Goal: Check status: Check status

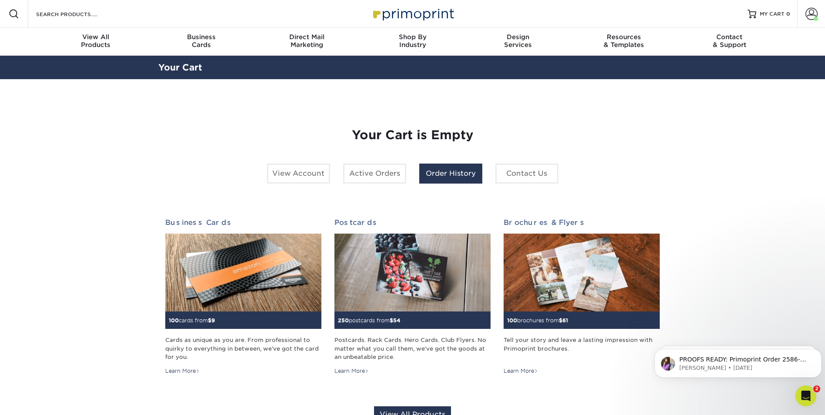
click at [430, 167] on link "Order History" at bounding box center [450, 173] width 63 height 20
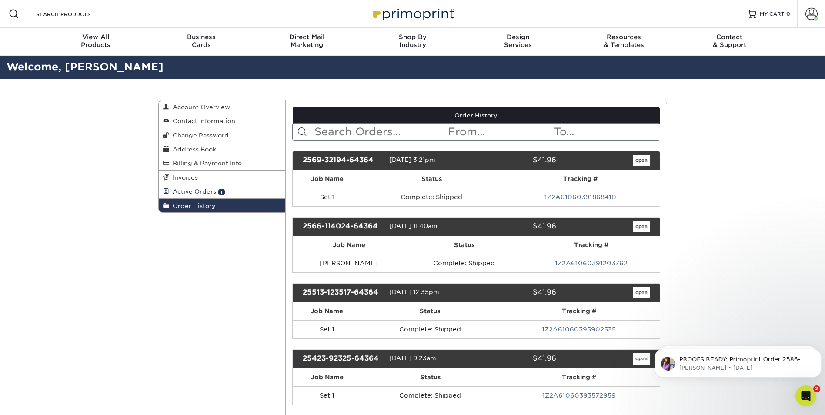
click at [220, 187] on link "Active Orders 1" at bounding box center [222, 191] width 127 height 14
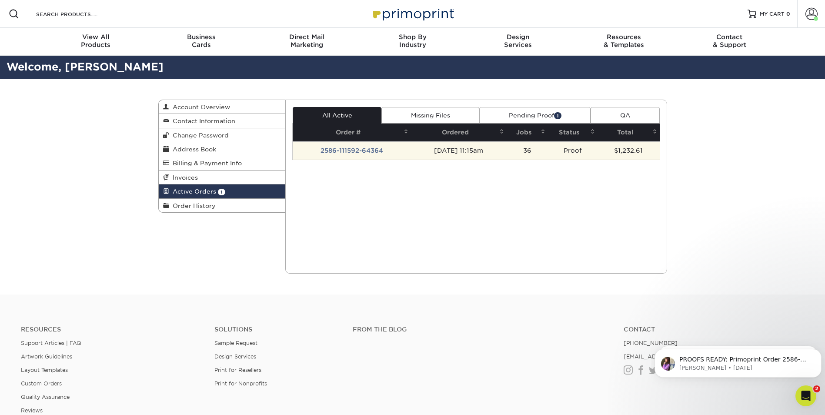
click at [358, 147] on td "2586-111592-64364" at bounding box center [352, 150] width 118 height 18
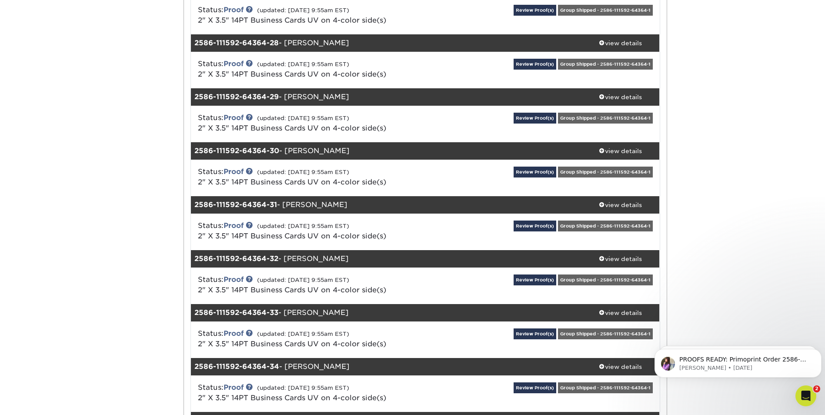
scroll to position [1565, 0]
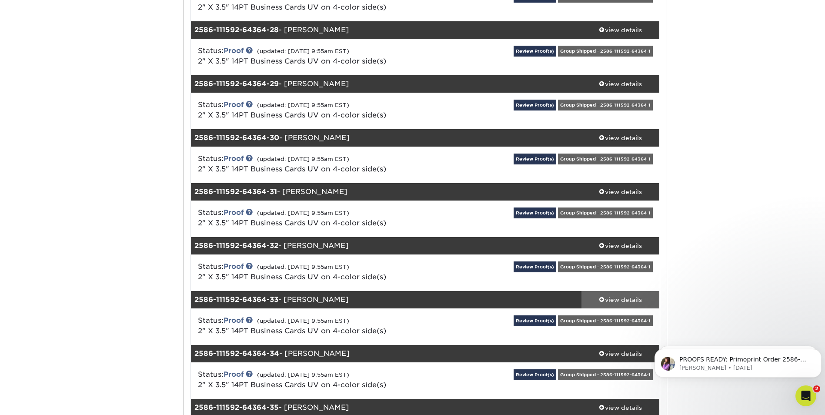
click at [620, 300] on div "view details" at bounding box center [620, 299] width 78 height 9
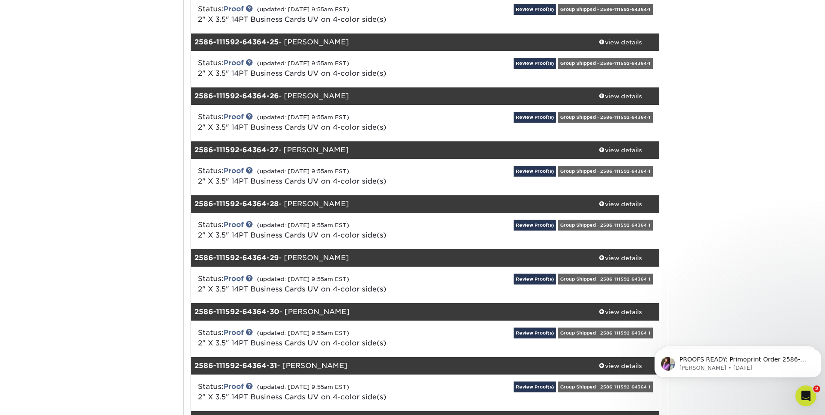
scroll to position [1174, 0]
